Goal: Task Accomplishment & Management: Manage account settings

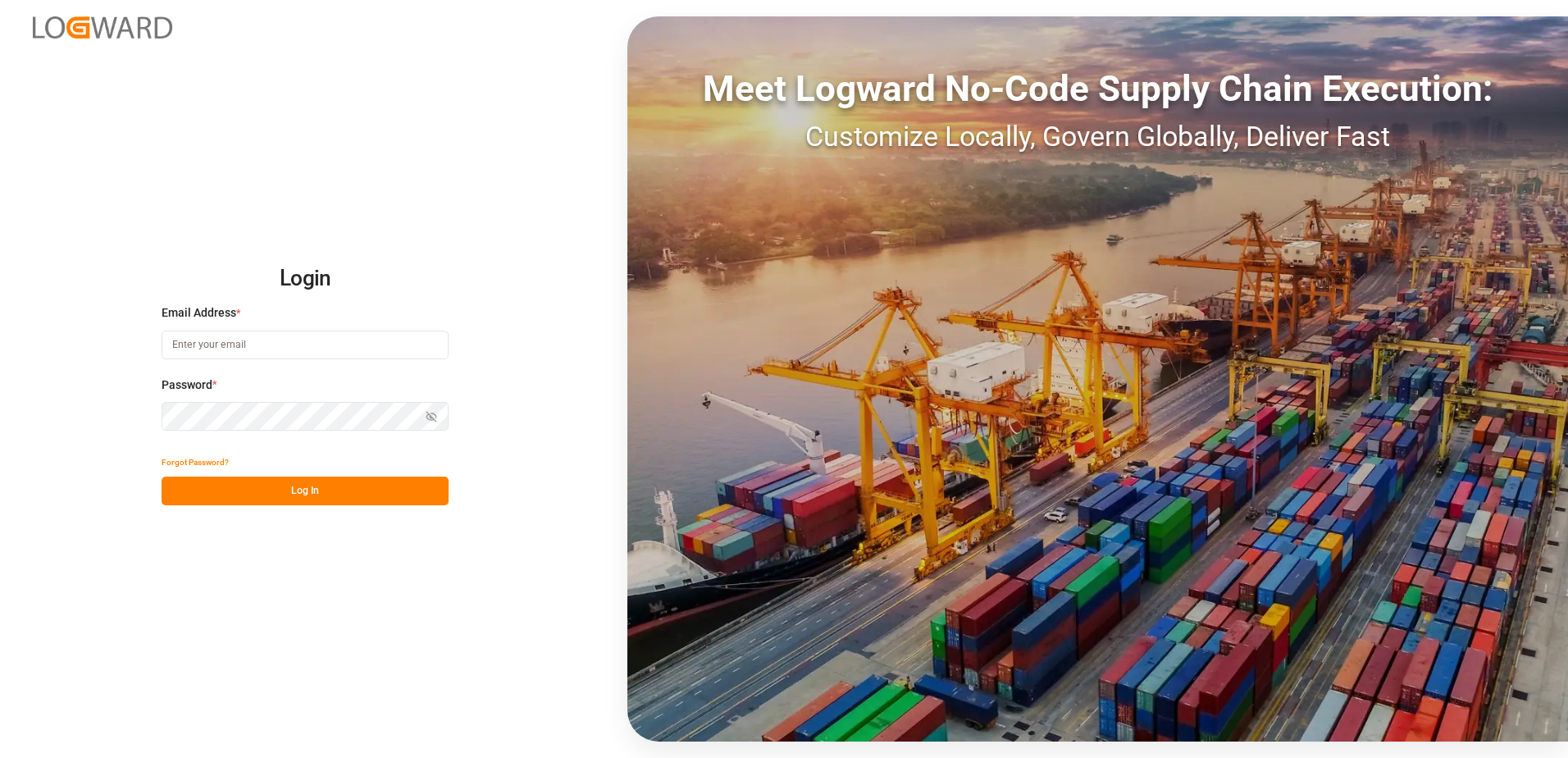
click at [241, 352] on input at bounding box center [305, 345] width 287 height 29
type input "[PERSON_NAME][EMAIL_ADDRESS][PERSON_NAME][DOMAIN_NAME]"
click at [233, 489] on button "Log In" at bounding box center [305, 491] width 287 height 29
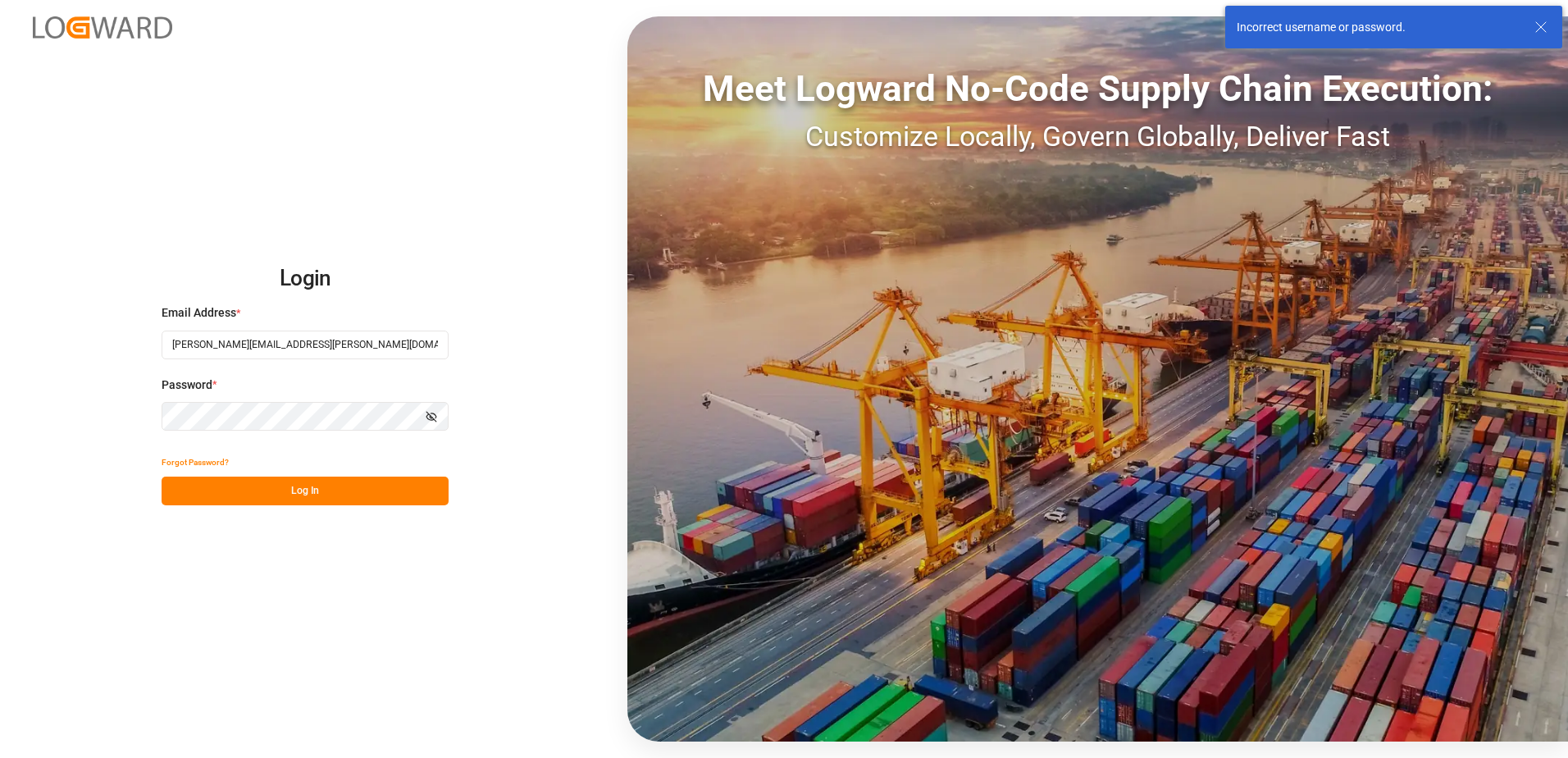
click at [433, 413] on icon "button" at bounding box center [431, 417] width 12 height 12
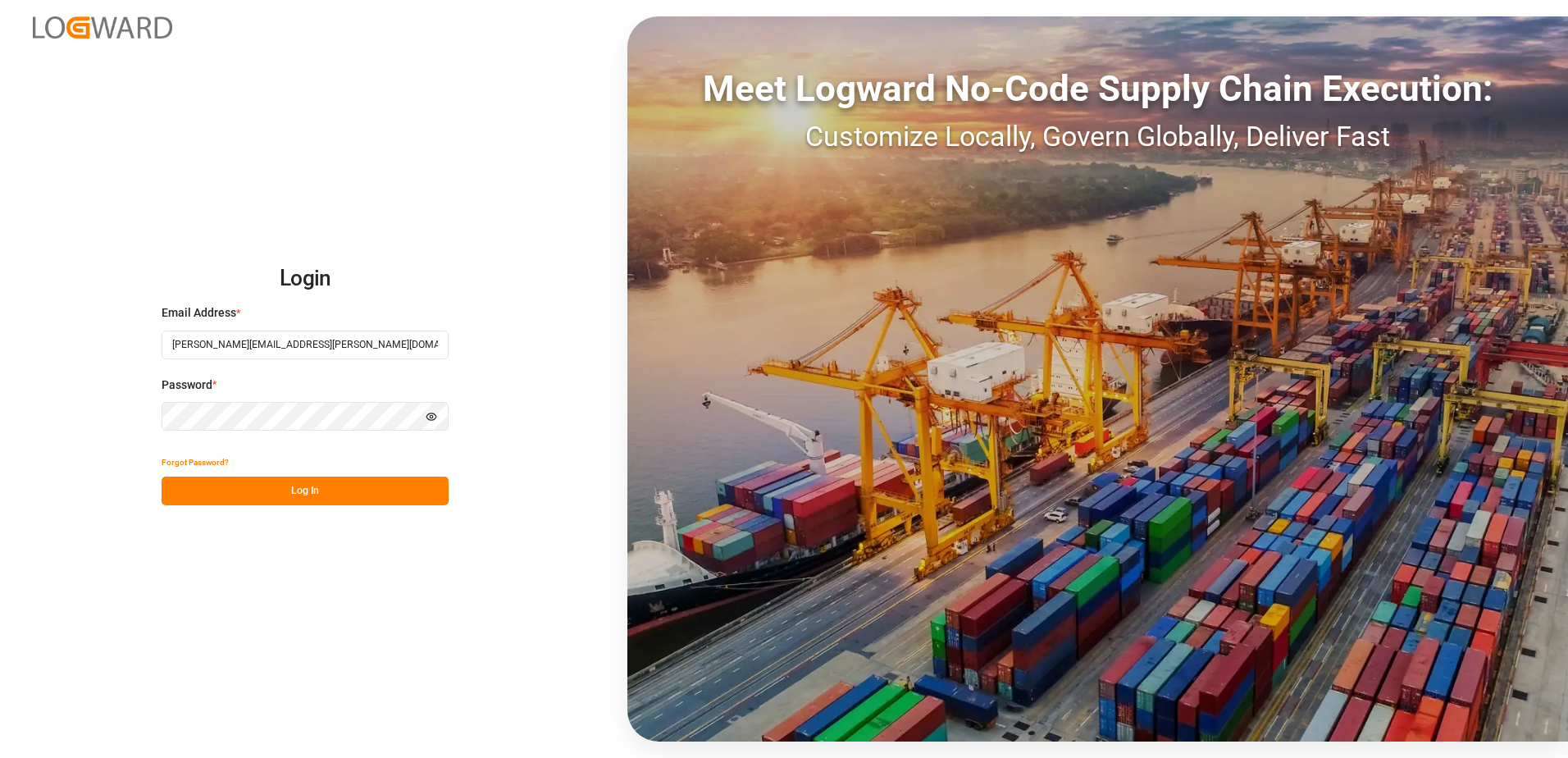
click at [320, 502] on button "Log In" at bounding box center [305, 491] width 287 height 29
click at [306, 497] on button "Log In" at bounding box center [305, 491] width 287 height 29
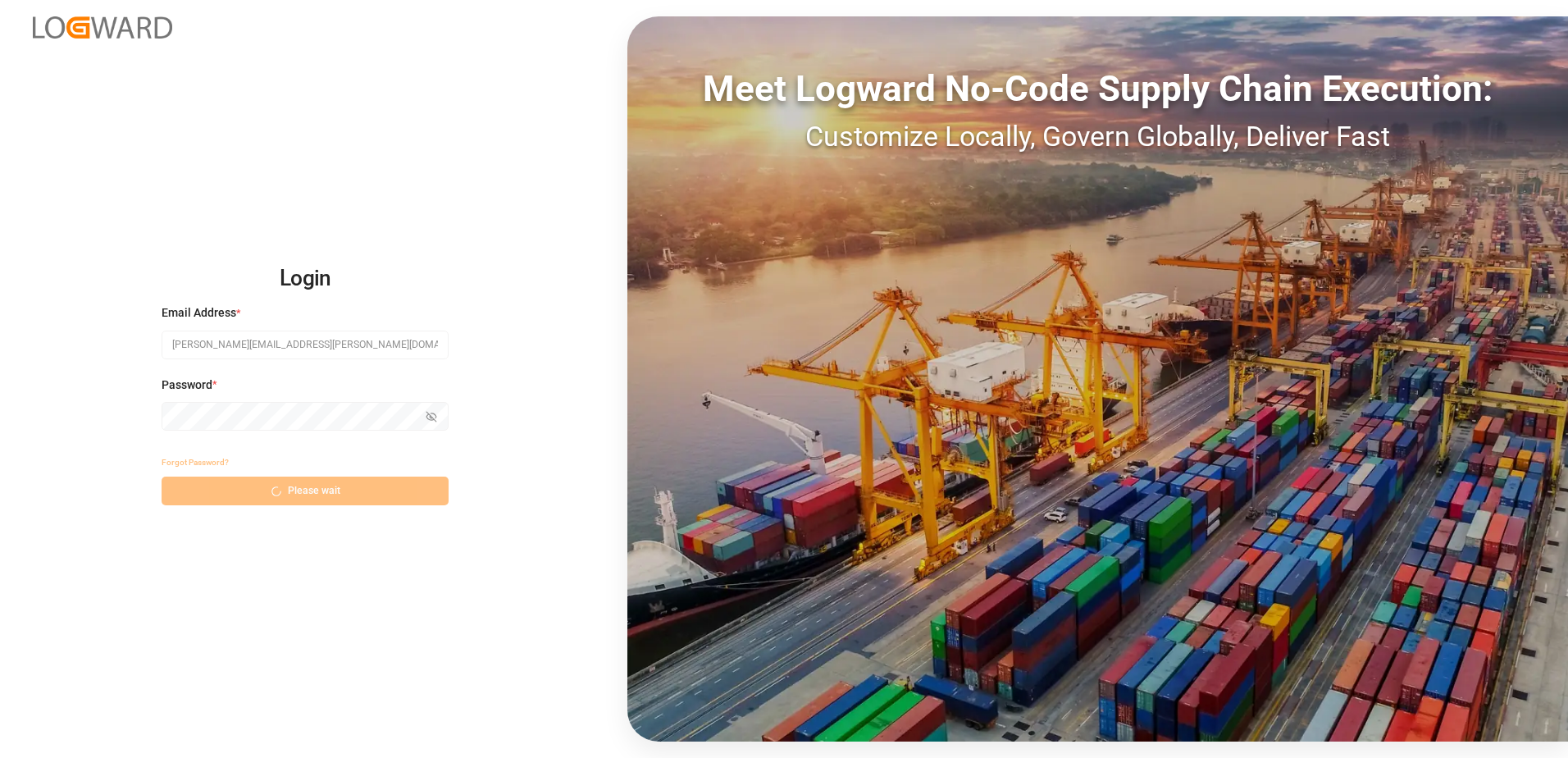
click at [188, 465] on div "Forgot Password?" at bounding box center [305, 462] width 287 height 29
click at [185, 461] on button "Forgot Password?" at bounding box center [195, 462] width 67 height 29
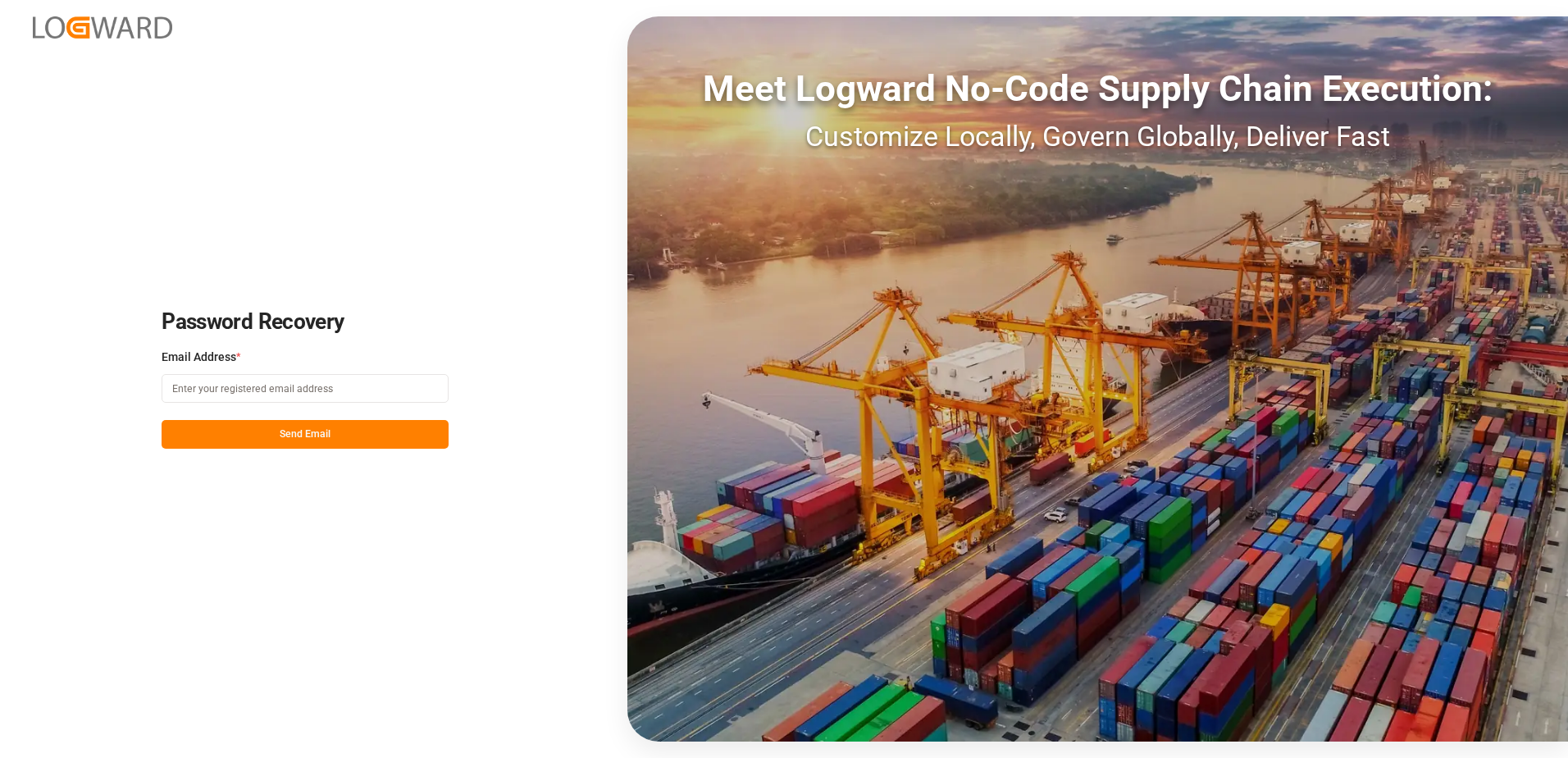
click at [304, 391] on input at bounding box center [305, 389] width 287 height 29
type input "[PERSON_NAME][EMAIL_ADDRESS][PERSON_NAME][DOMAIN_NAME]"
click at [283, 434] on button "Send Email" at bounding box center [305, 434] width 287 height 29
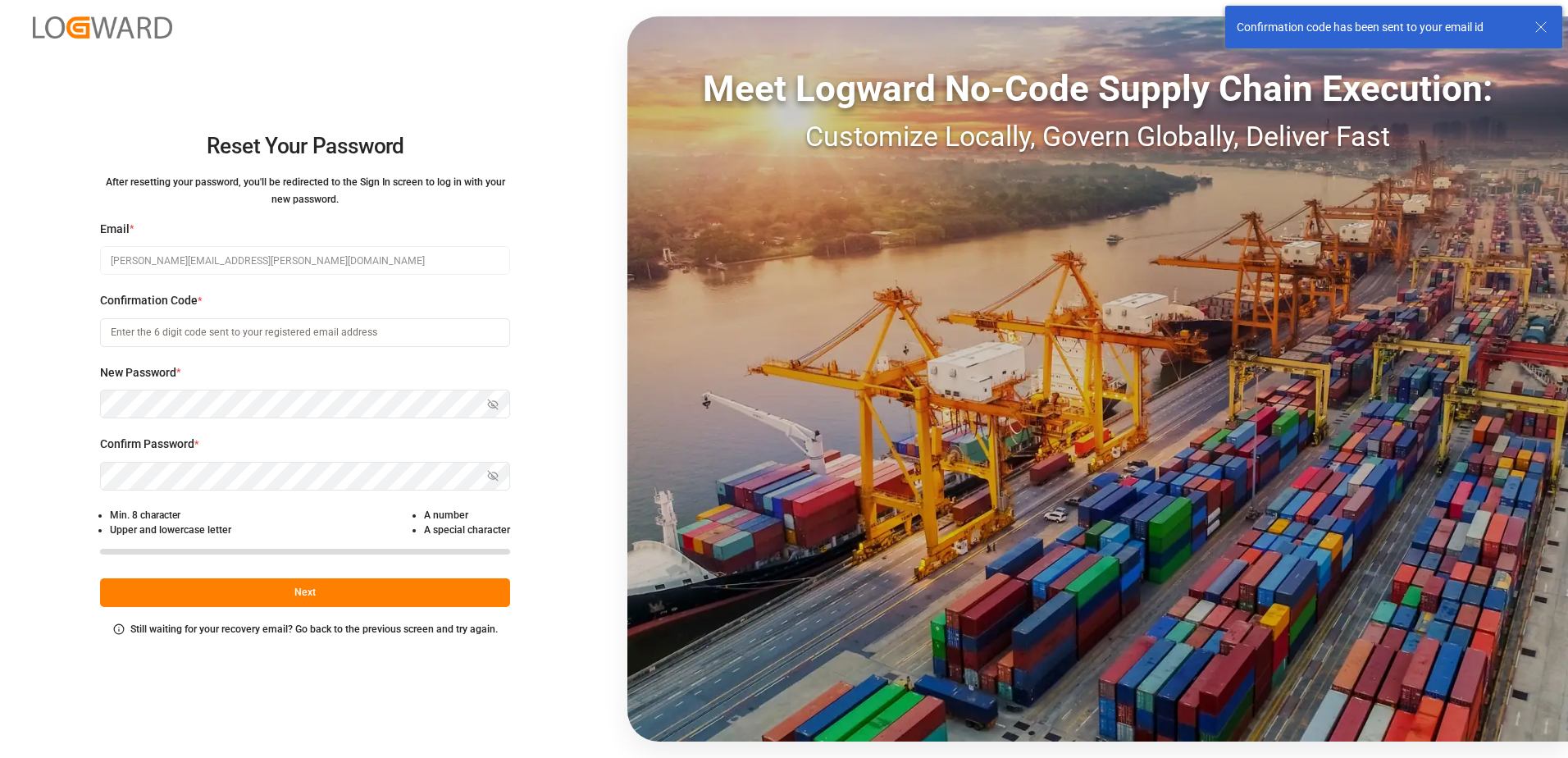
click at [1536, 16] on div "Confirmation code has been sent to your email id" at bounding box center [1394, 27] width 337 height 43
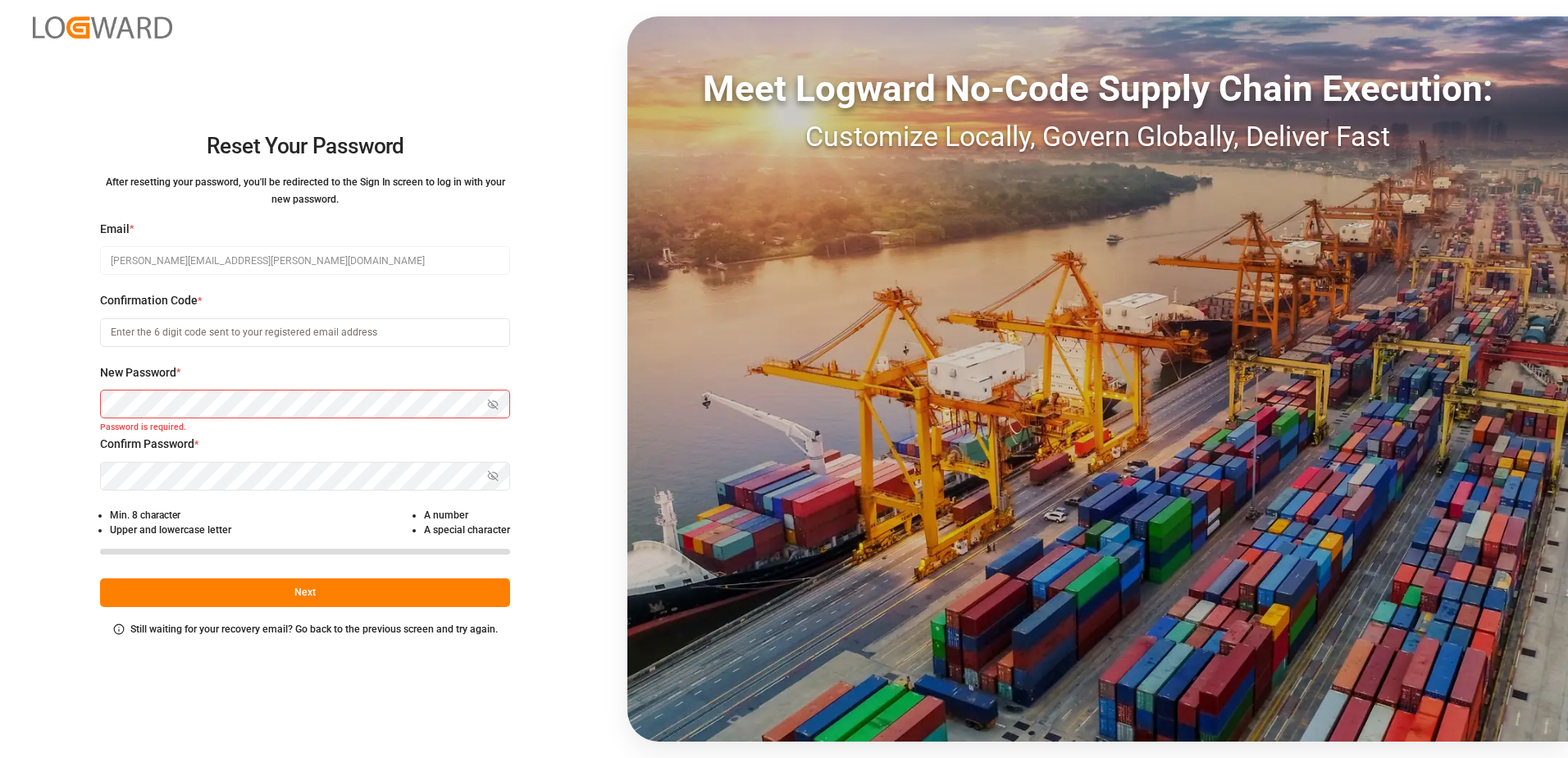
click at [274, 330] on input at bounding box center [304, 332] width 410 height 29
type input "744848"
click at [328, 601] on button "Next" at bounding box center [304, 593] width 410 height 29
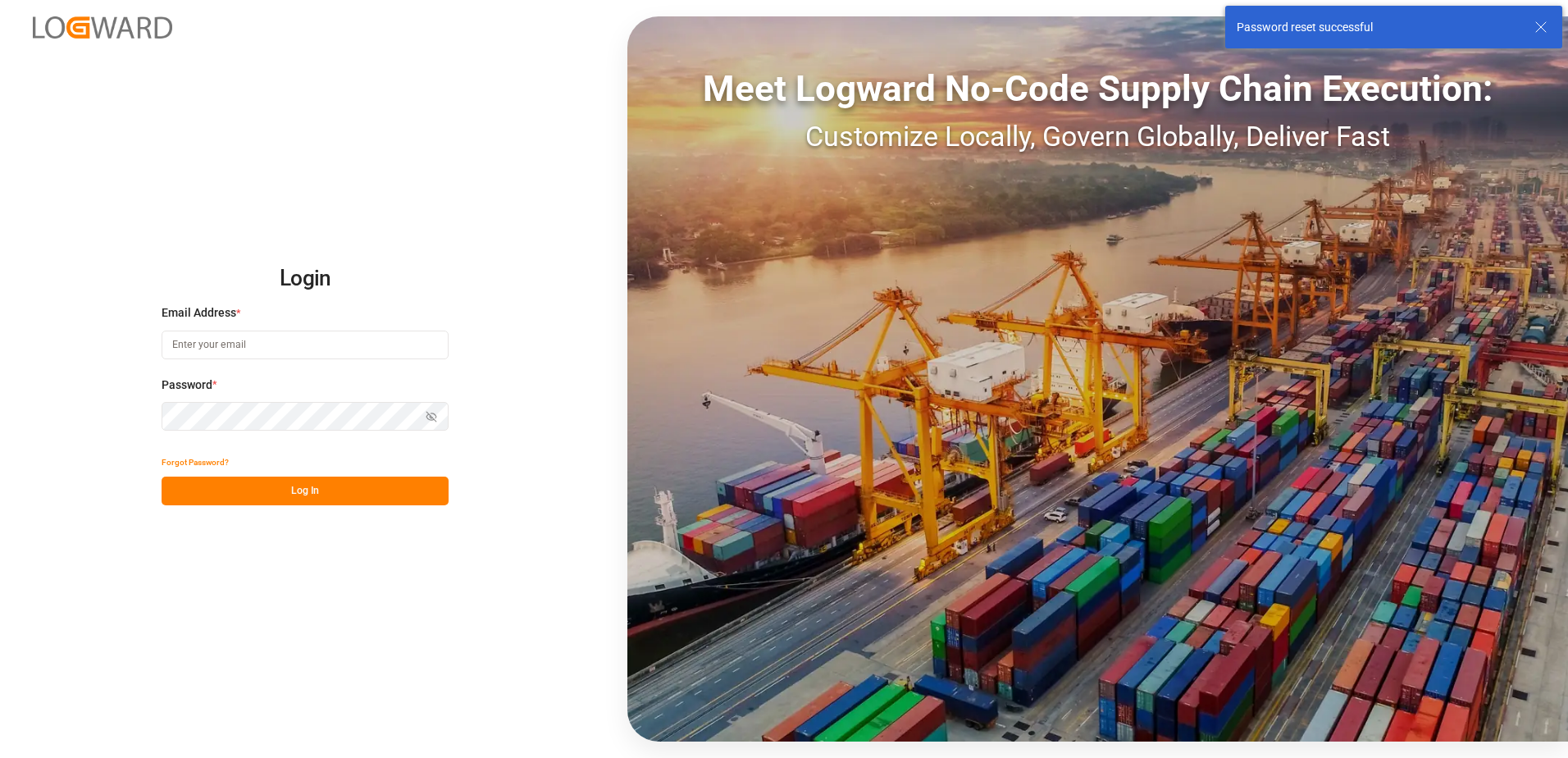
click at [258, 347] on input at bounding box center [305, 345] width 287 height 29
type input "[PERSON_NAME][EMAIL_ADDRESS][PERSON_NAME][DOMAIN_NAME]"
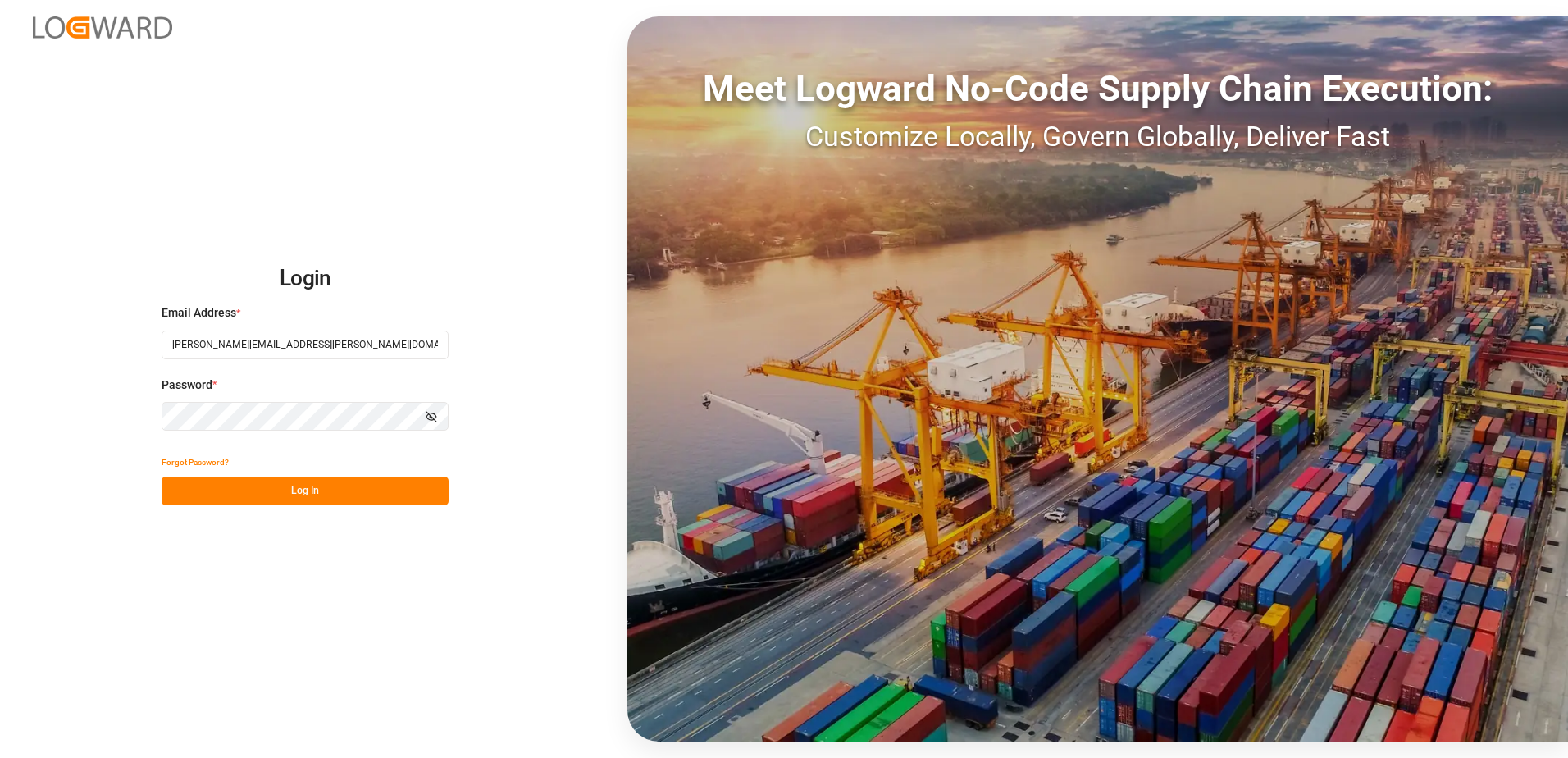
click at [341, 496] on button "Log In" at bounding box center [305, 491] width 287 height 29
